Goal: Task Accomplishment & Management: Manage account settings

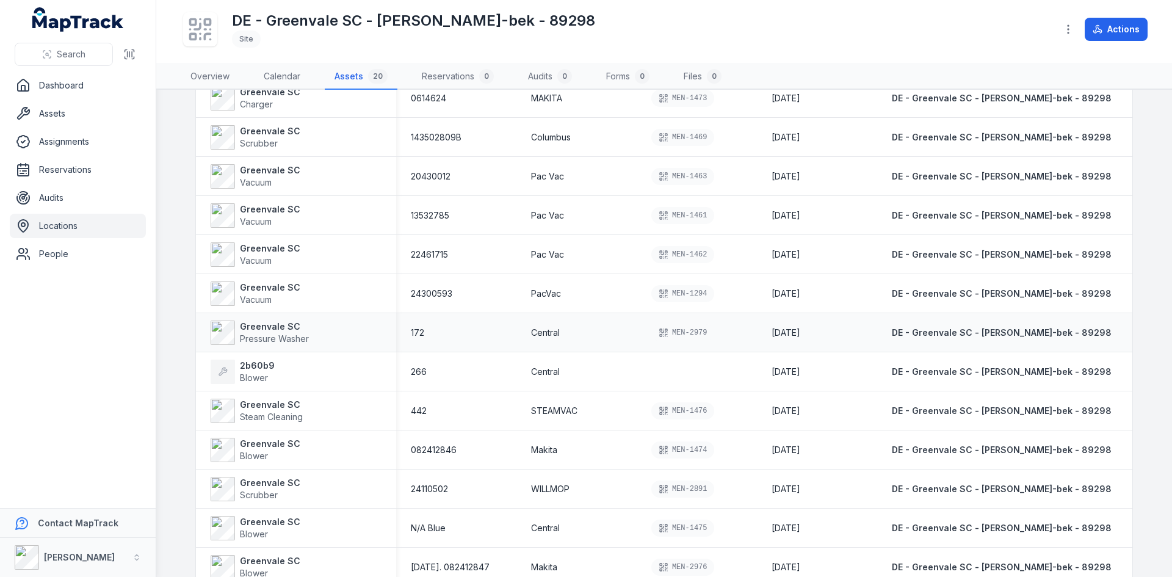
scroll to position [420, 0]
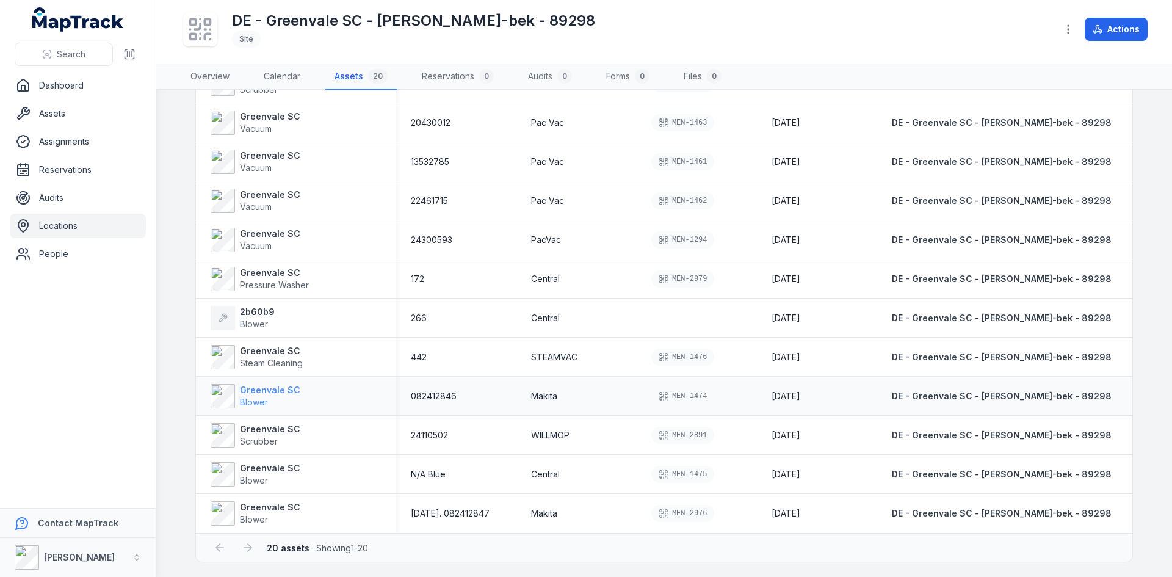
click at [240, 395] on strong "Greenvale SC" at bounding box center [270, 390] width 60 height 12
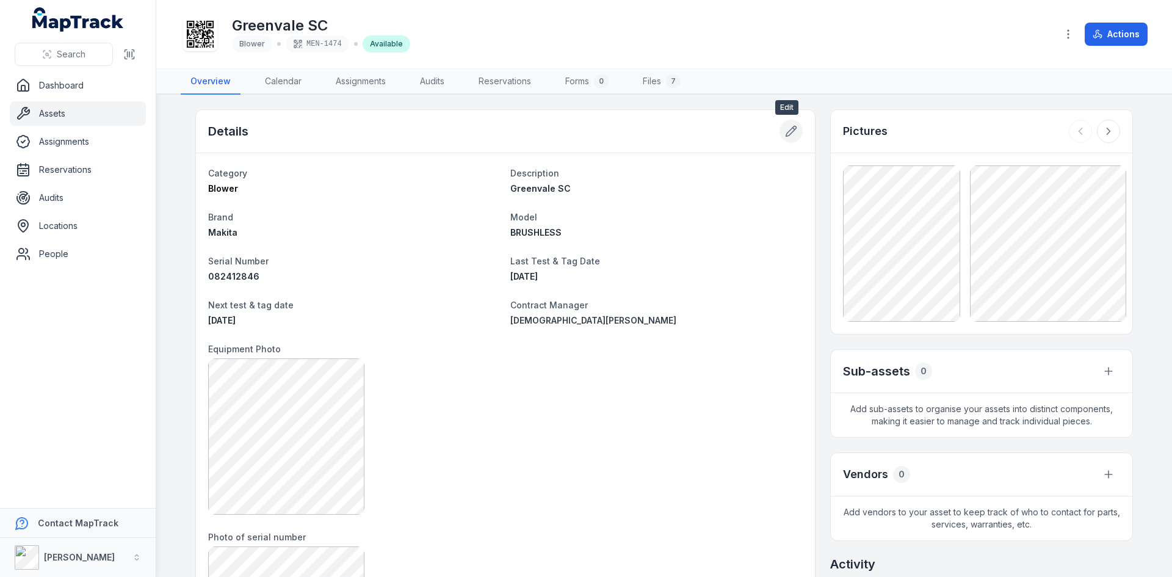
click at [786, 131] on icon at bounding box center [791, 131] width 10 height 10
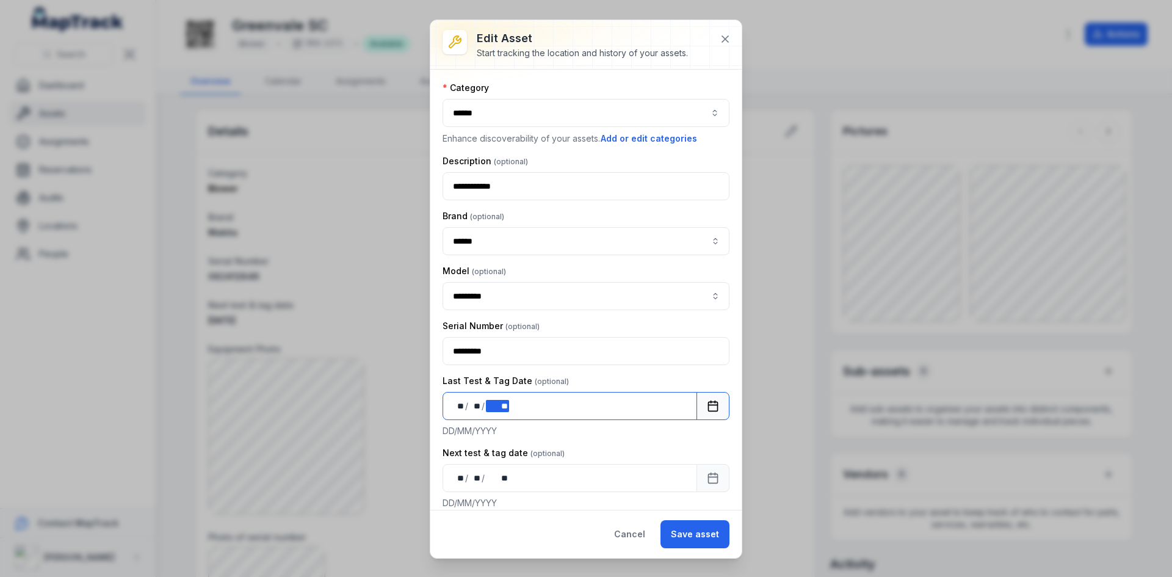
click at [516, 406] on div "** ** / ** ** / **** **" at bounding box center [569, 406] width 255 height 28
drag, startPoint x: 705, startPoint y: 527, endPoint x: 672, endPoint y: 523, distance: 33.2
click at [704, 527] on button "Save asset" at bounding box center [694, 534] width 69 height 28
